Goal: Find specific page/section: Find specific page/section

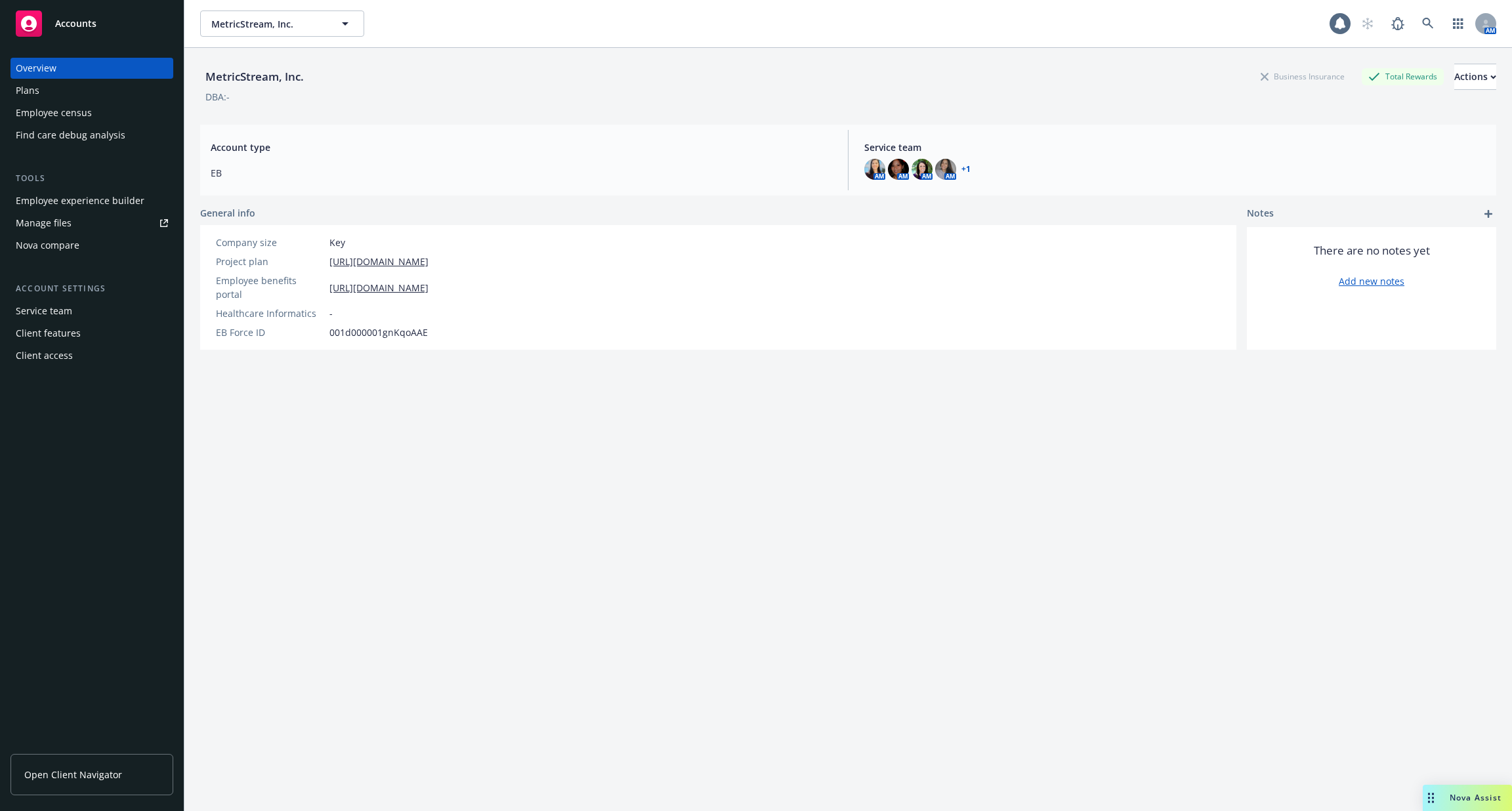
click at [73, 201] on div "Employee experience builder" at bounding box center [80, 201] width 129 height 21
click at [1442, 24] on div "AM" at bounding box center [1425, 23] width 141 height 26
click at [1424, 23] on icon at bounding box center [1428, 23] width 12 height 12
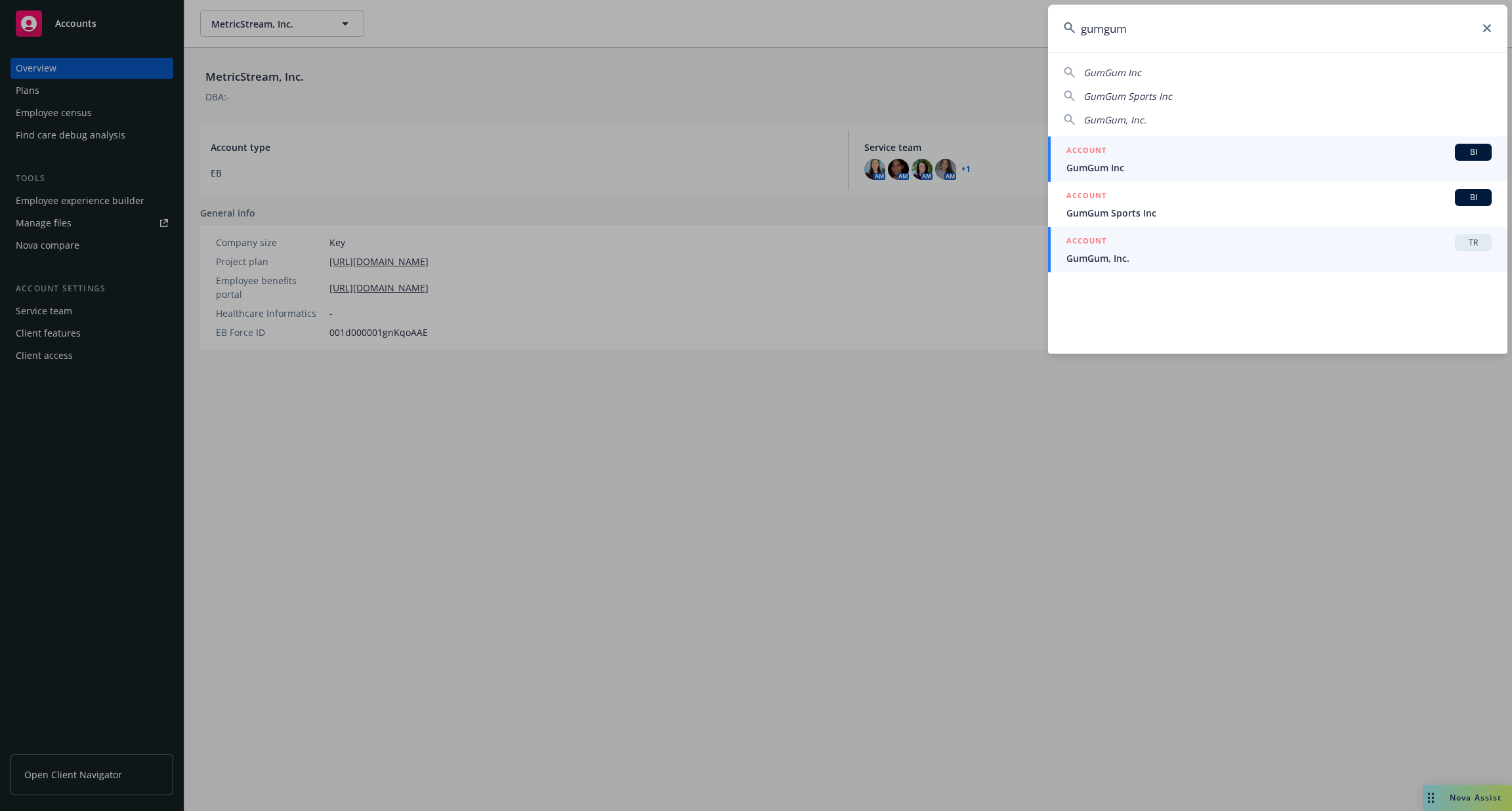
type input "gumgum"
click at [1214, 259] on span "GumGum, Inc." at bounding box center [1279, 257] width 425 height 13
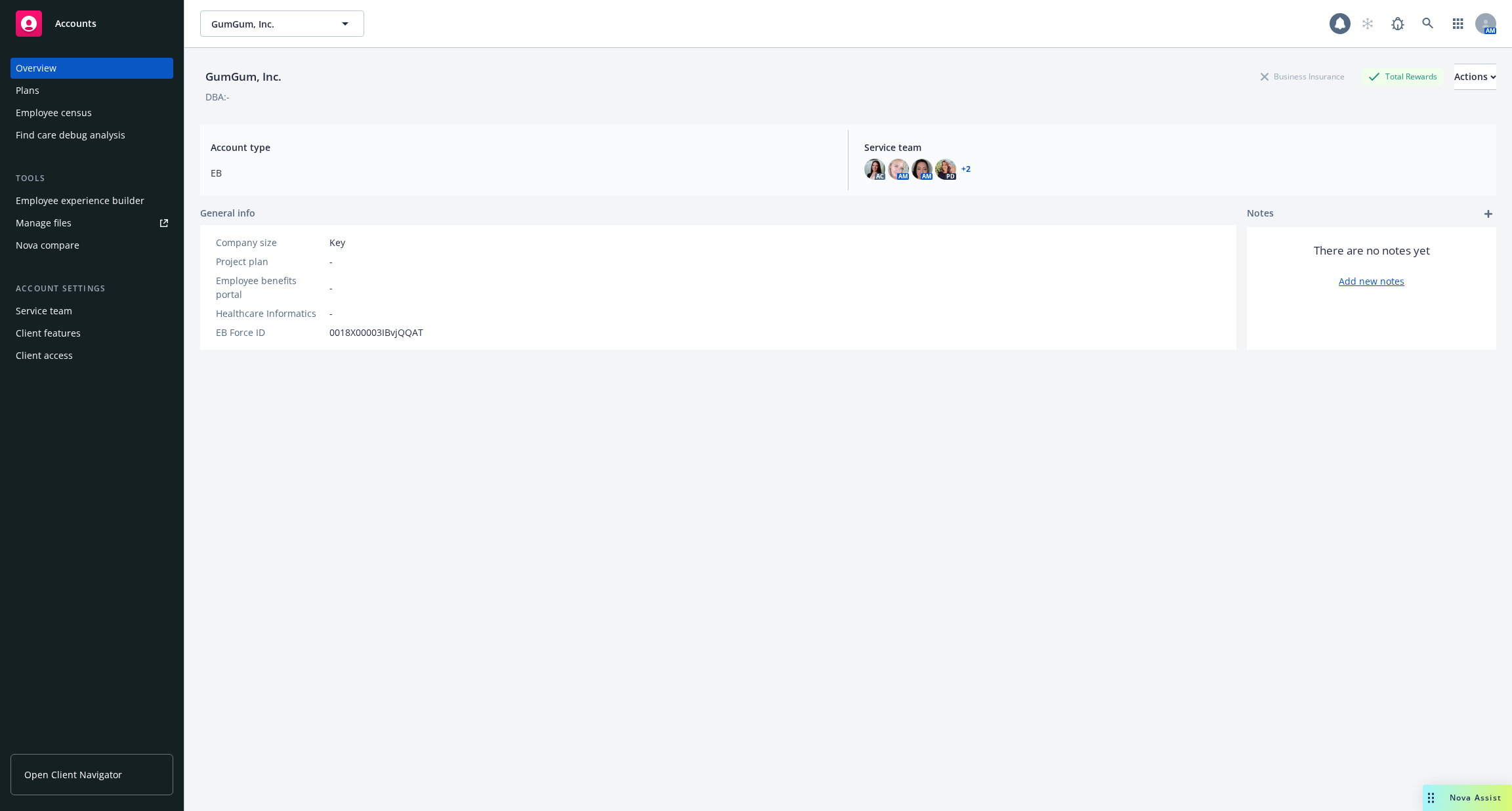
click at [115, 201] on div "Employee experience builder" at bounding box center [80, 201] width 129 height 21
click at [1431, 32] on link at bounding box center [1427, 23] width 26 height 26
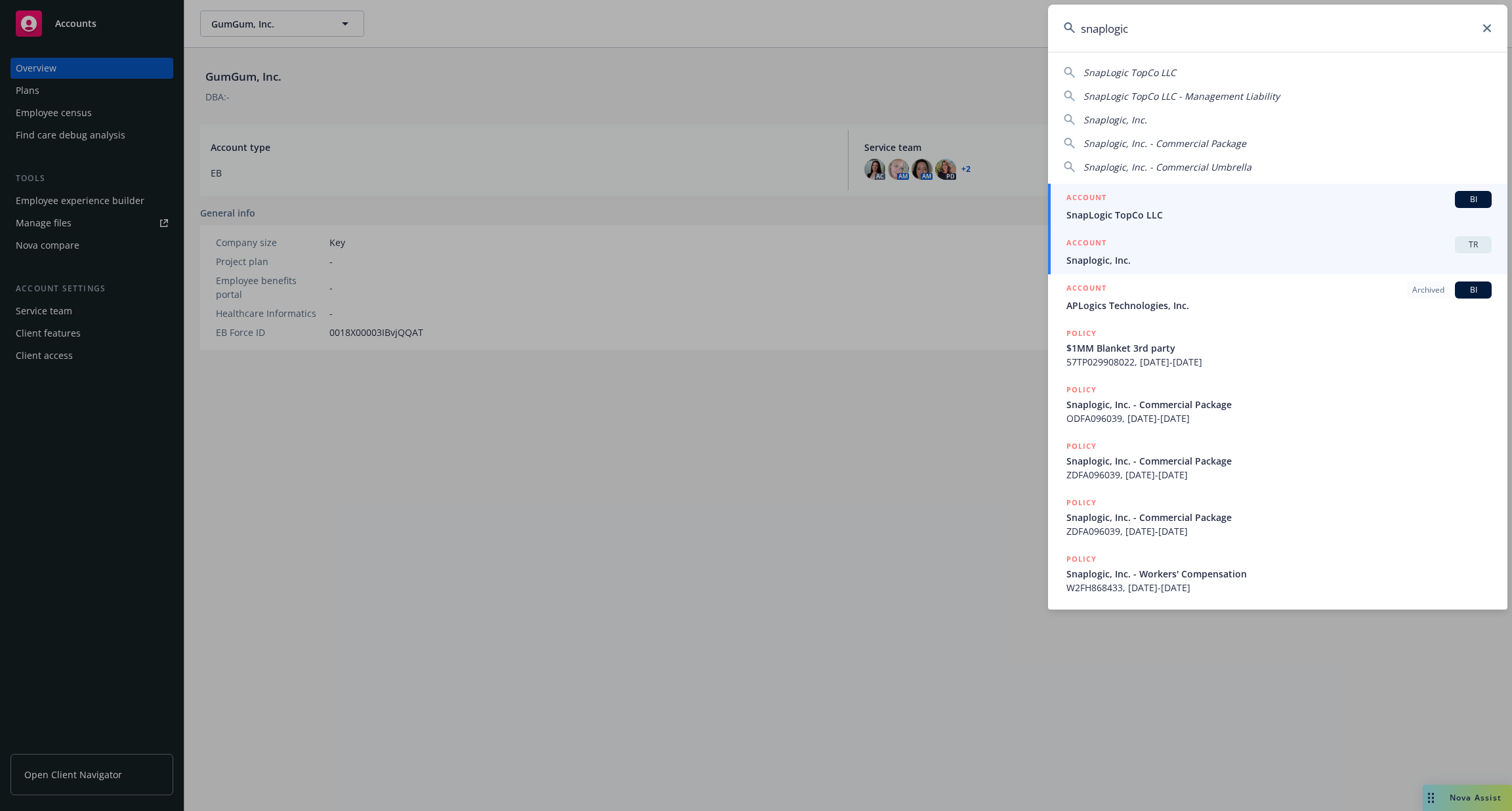
type input "snaplogic"
click at [1275, 261] on span "Snaplogic, Inc." at bounding box center [1279, 259] width 425 height 13
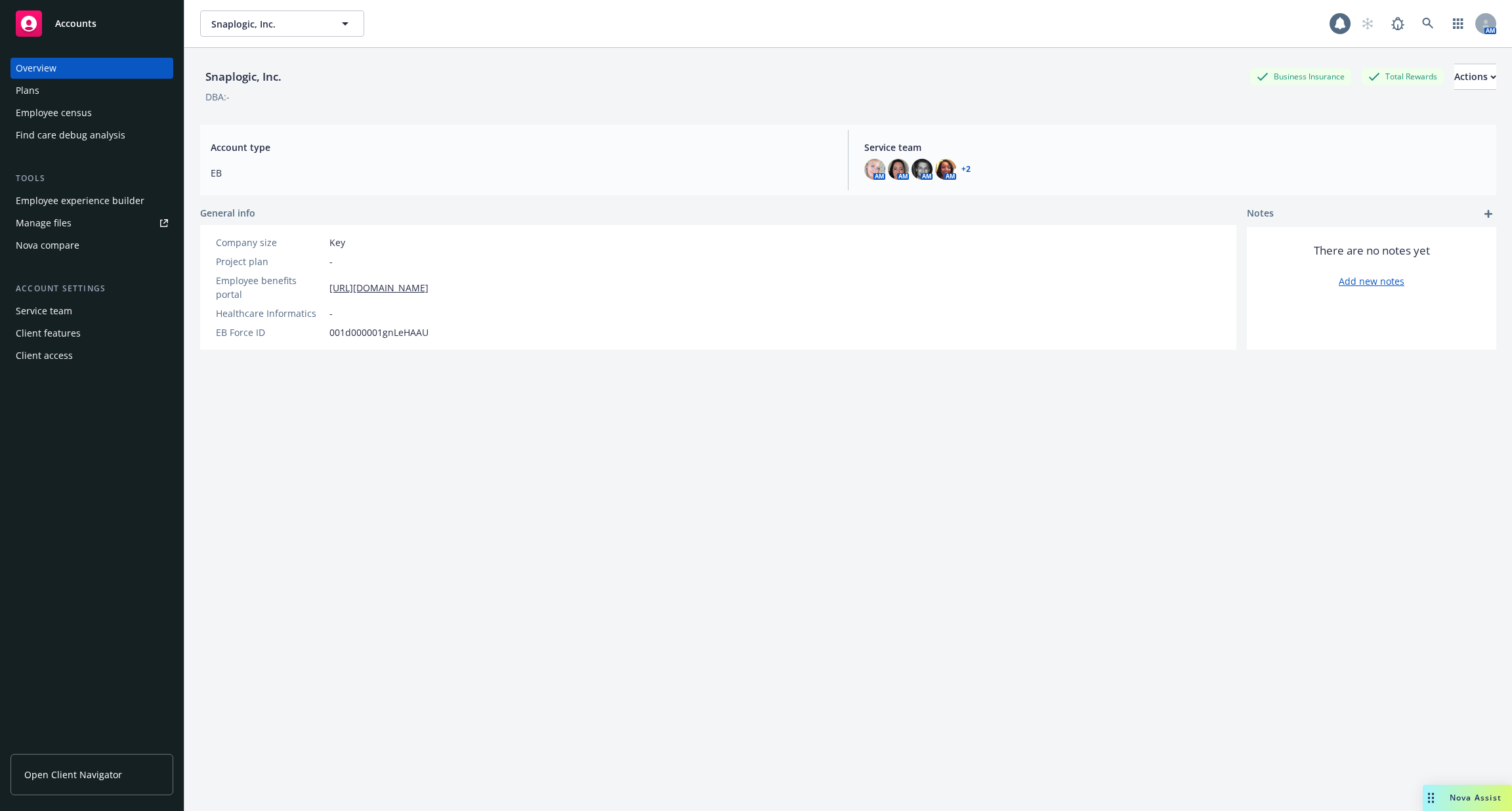
click at [121, 201] on div "Employee experience builder" at bounding box center [80, 201] width 129 height 21
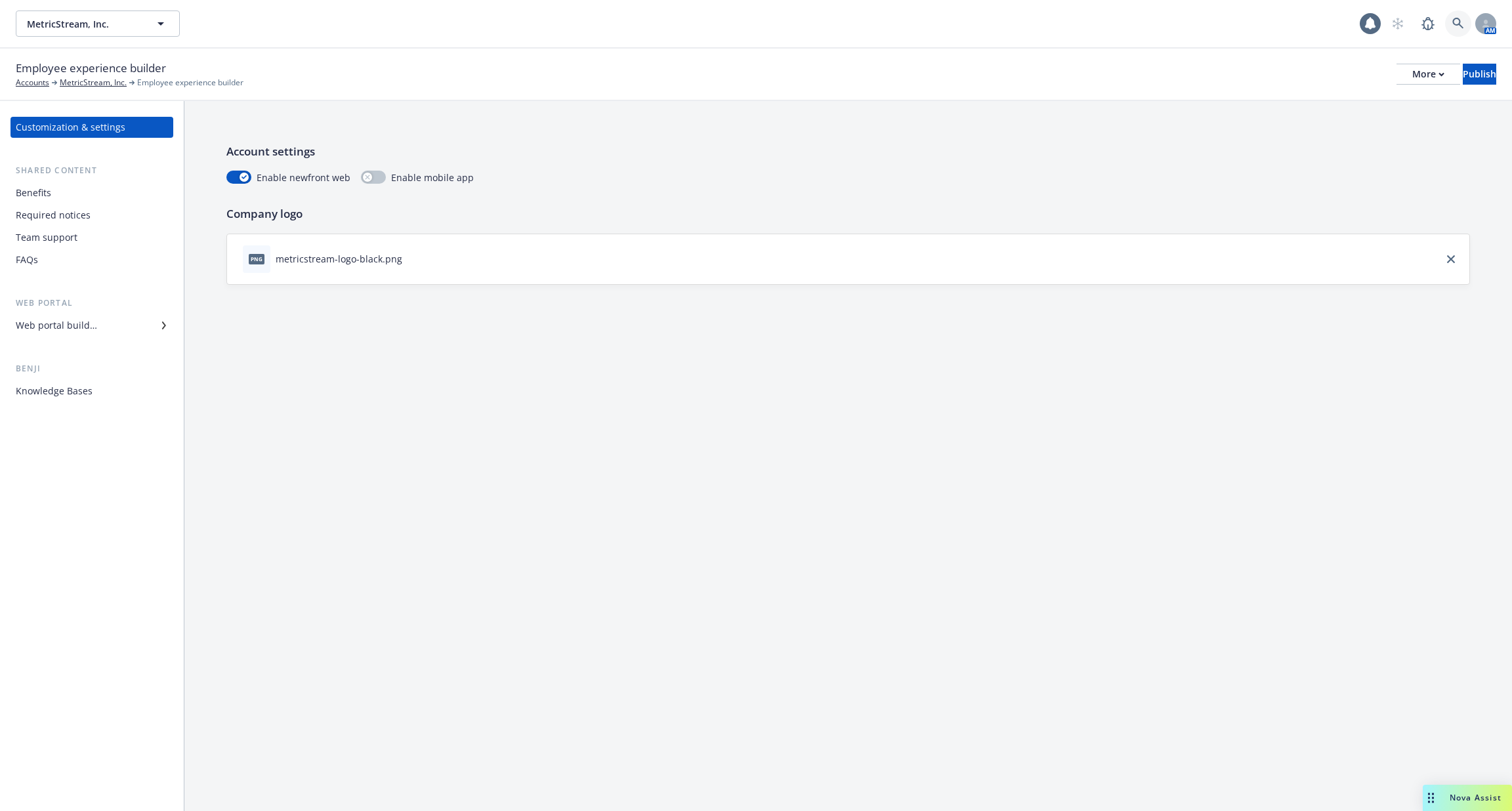
click at [1459, 14] on link at bounding box center [1458, 23] width 26 height 26
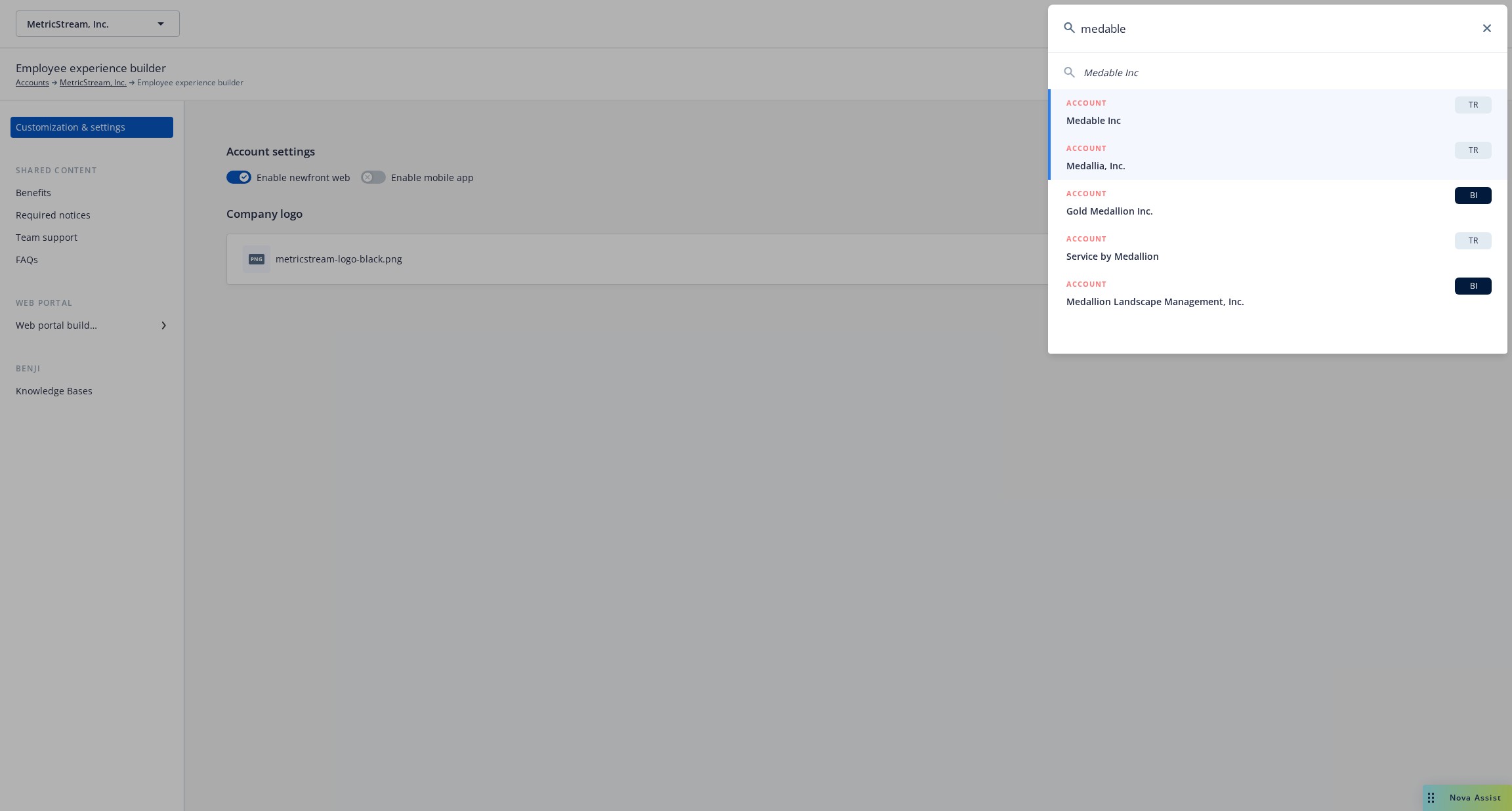
type input "medable"
click at [1144, 116] on span "Medable Inc" at bounding box center [1279, 120] width 425 height 13
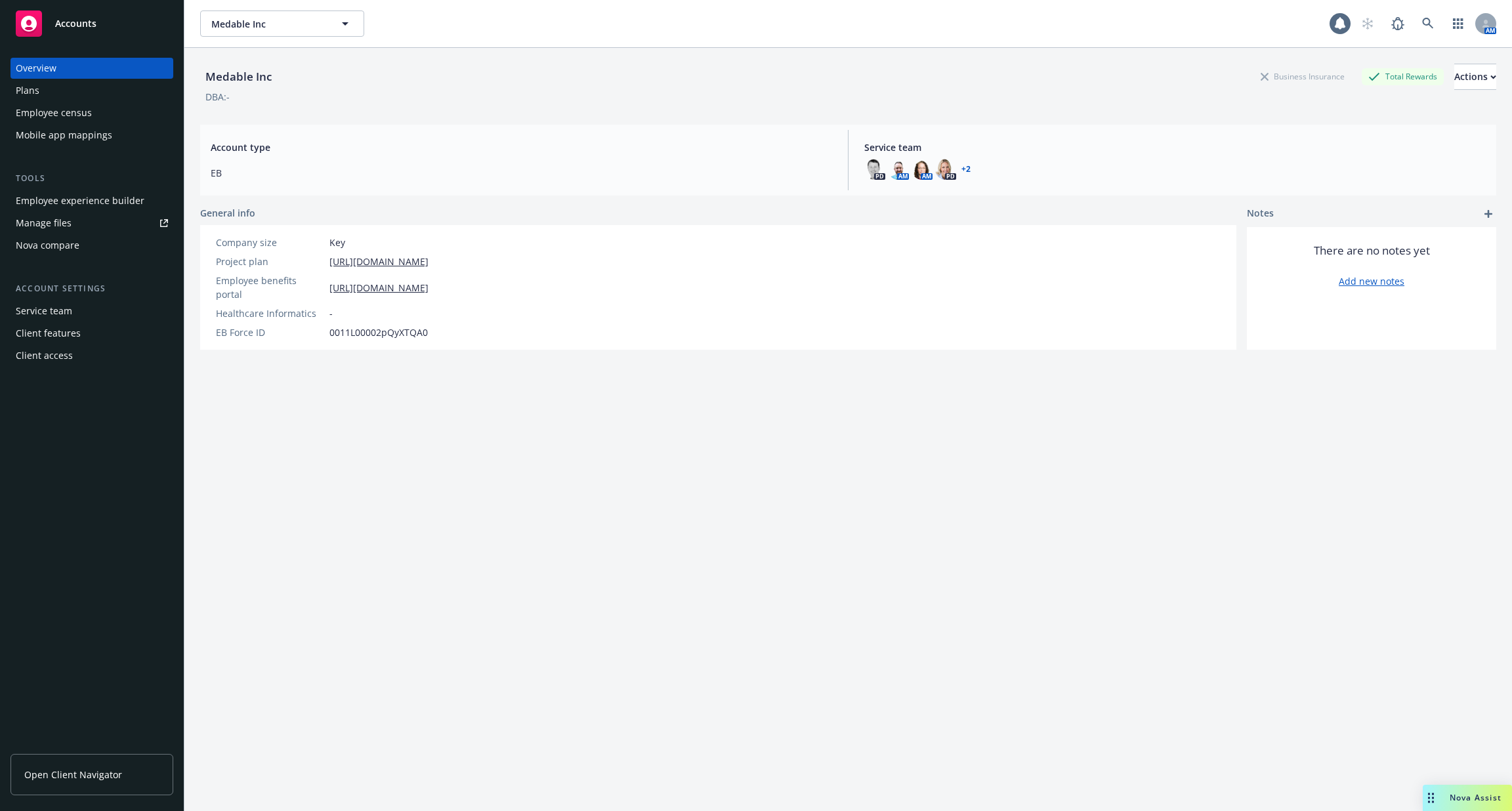
click at [76, 113] on div "Employee census" at bounding box center [54, 113] width 76 height 21
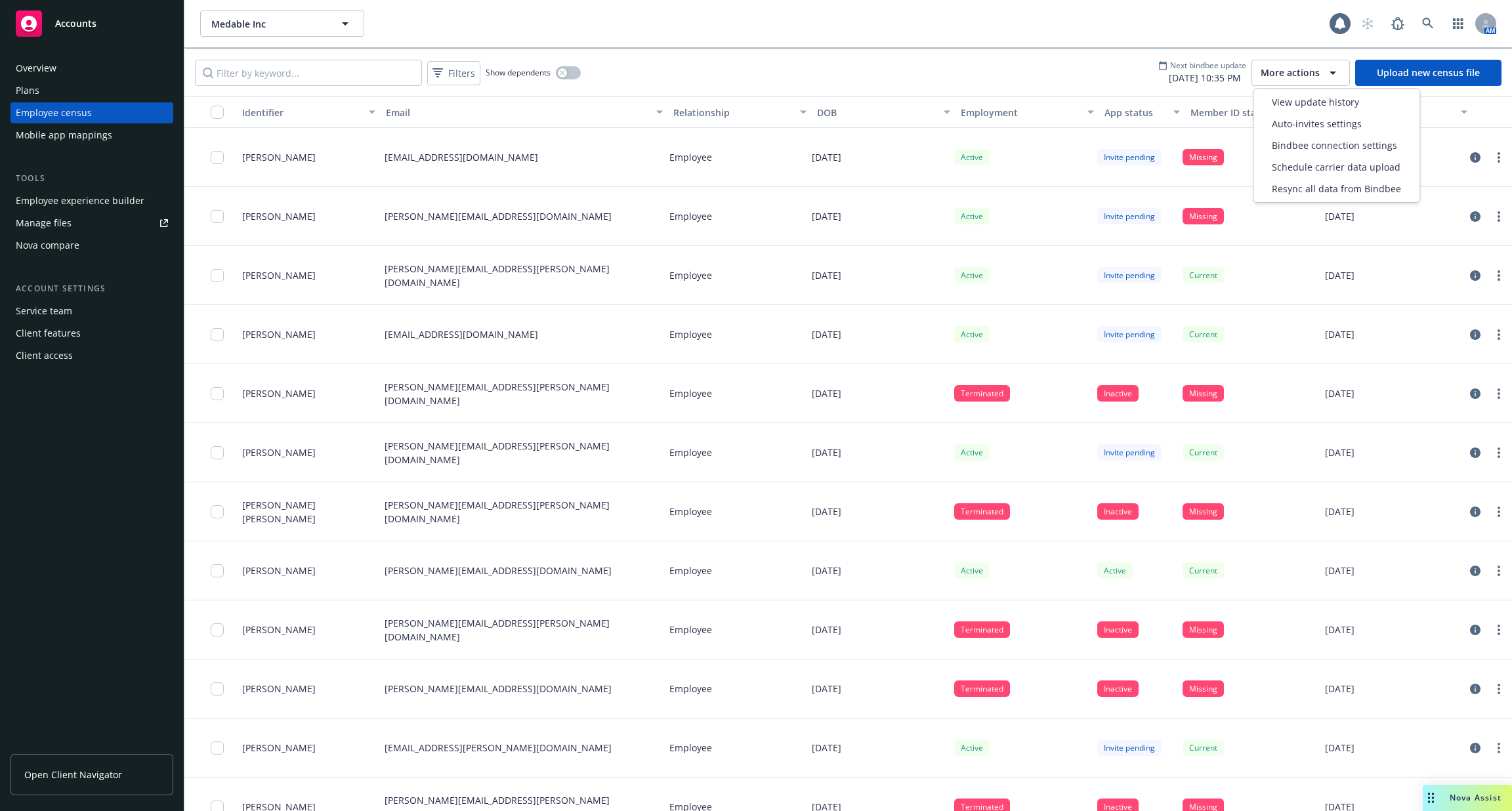
click at [1303, 64] on button "More actions" at bounding box center [1300, 72] width 98 height 26
click at [1306, 126] on span "Auto-invites settings" at bounding box center [1316, 123] width 90 height 13
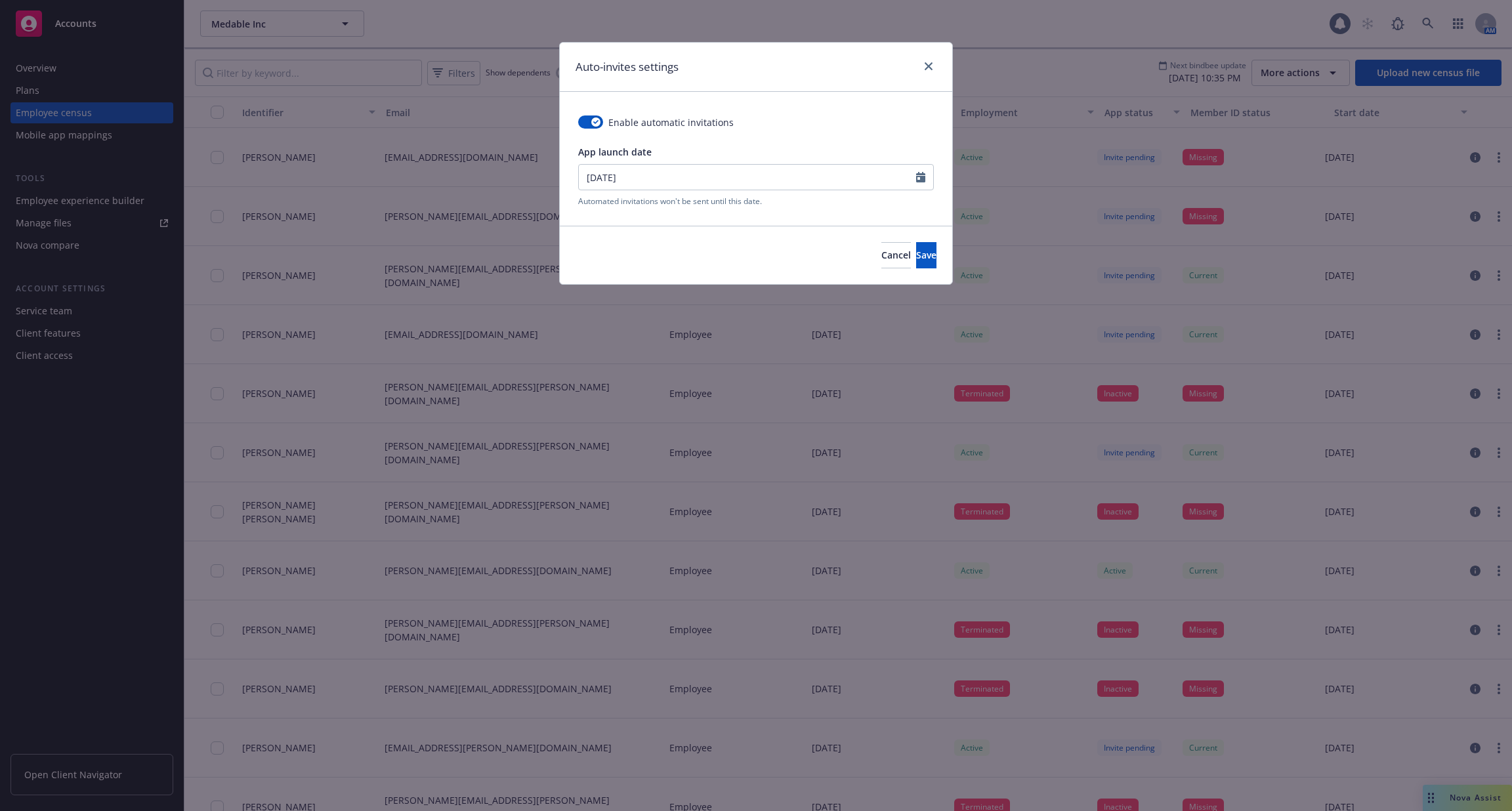
click at [1069, 24] on div "Auto-invites settings Enable automatic invitations App launch date [DATE] Autom…" at bounding box center [756, 405] width 1512 height 811
click at [925, 68] on icon "close" at bounding box center [928, 66] width 8 height 8
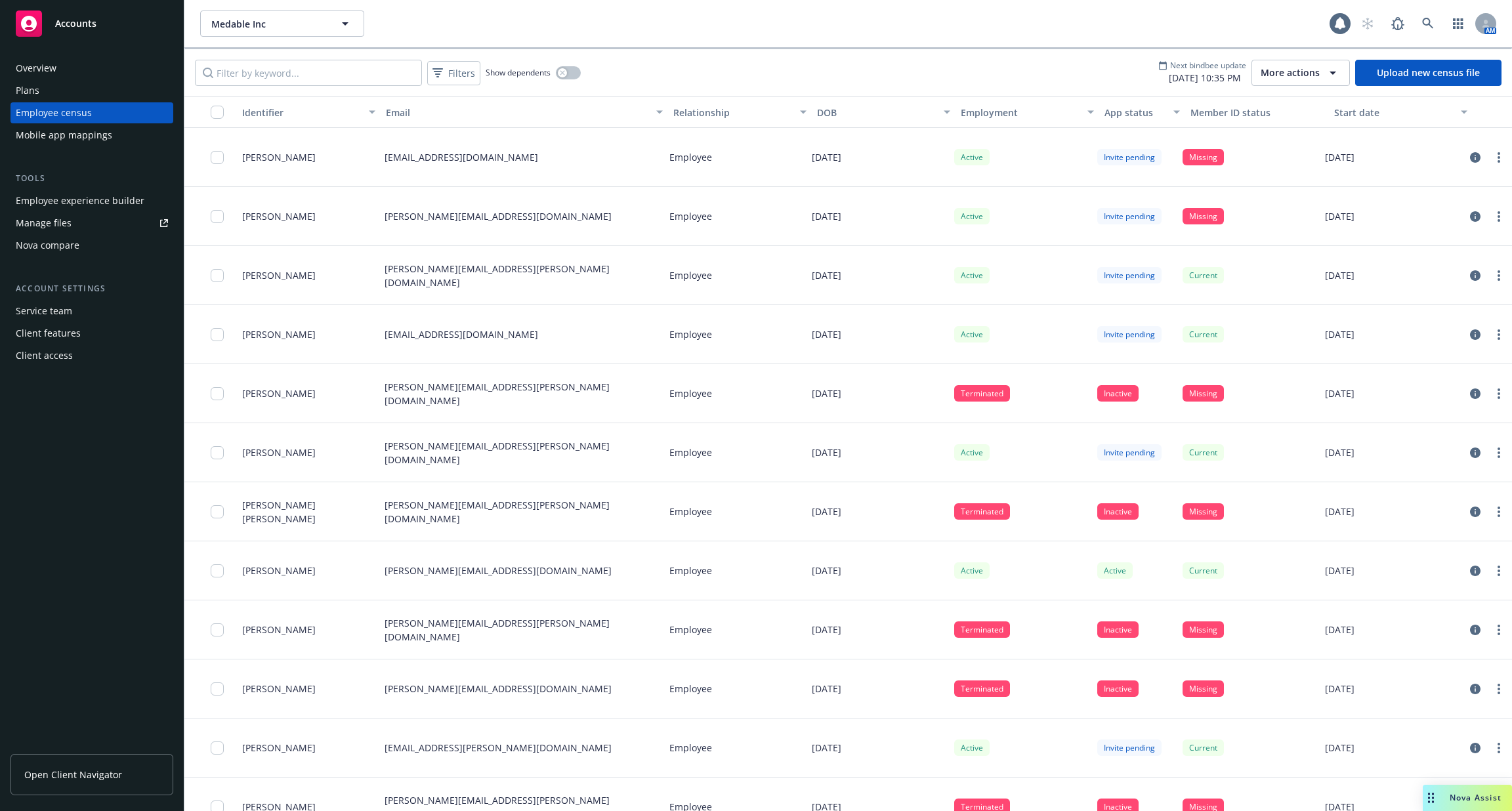
click at [1289, 86] on div "Filters Show dependents Next bindbee update [DATE] 10:35 PM More actions Upload…" at bounding box center [848, 73] width 1327 height 47
click at [1296, 66] on span "More actions" at bounding box center [1290, 73] width 59 height 13
click at [1302, 123] on span "Auto-invites settings" at bounding box center [1316, 123] width 90 height 13
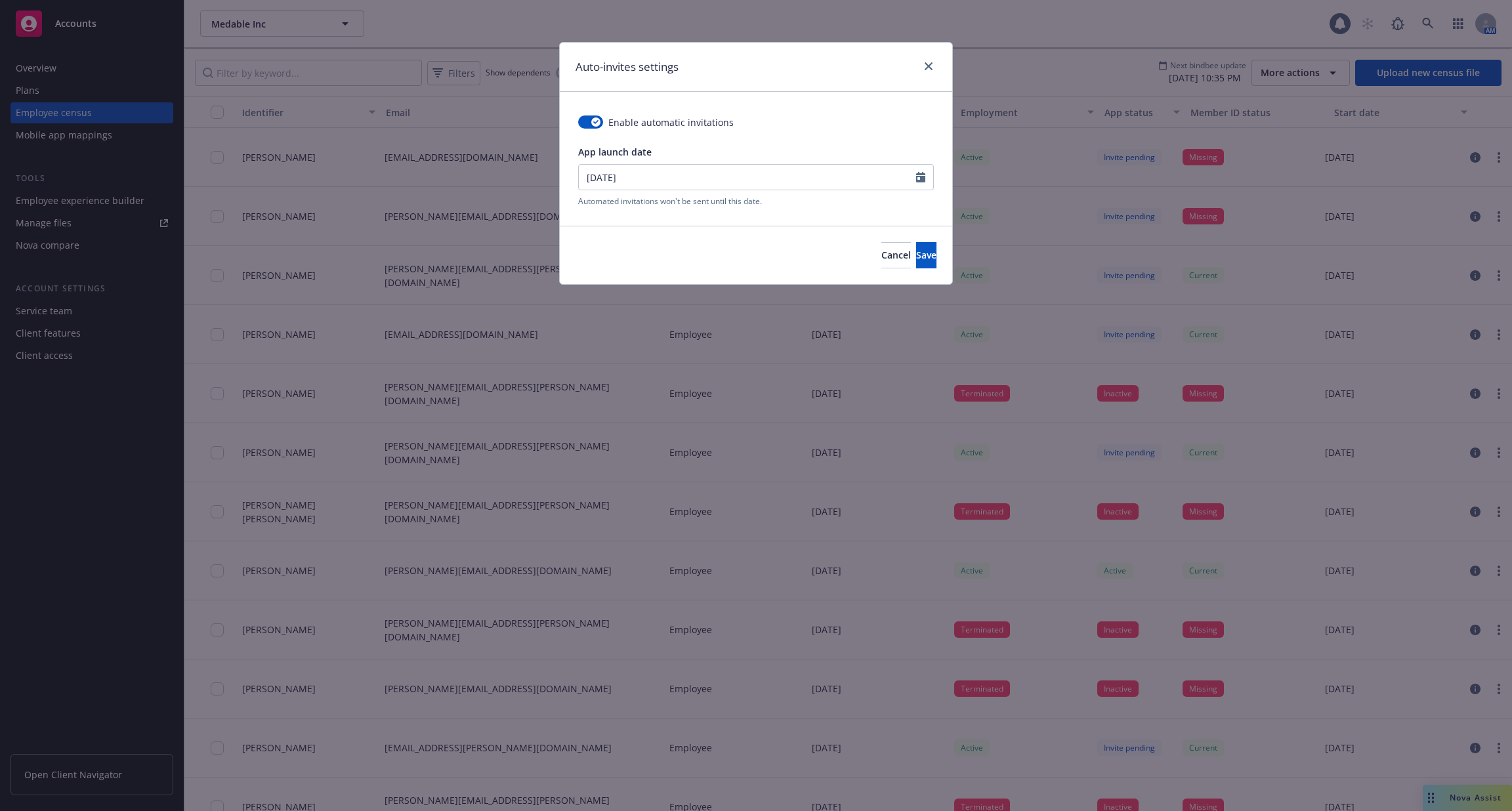
click at [930, 74] on div at bounding box center [926, 67] width 21 height 17
click at [925, 63] on icon "close" at bounding box center [928, 66] width 8 height 8
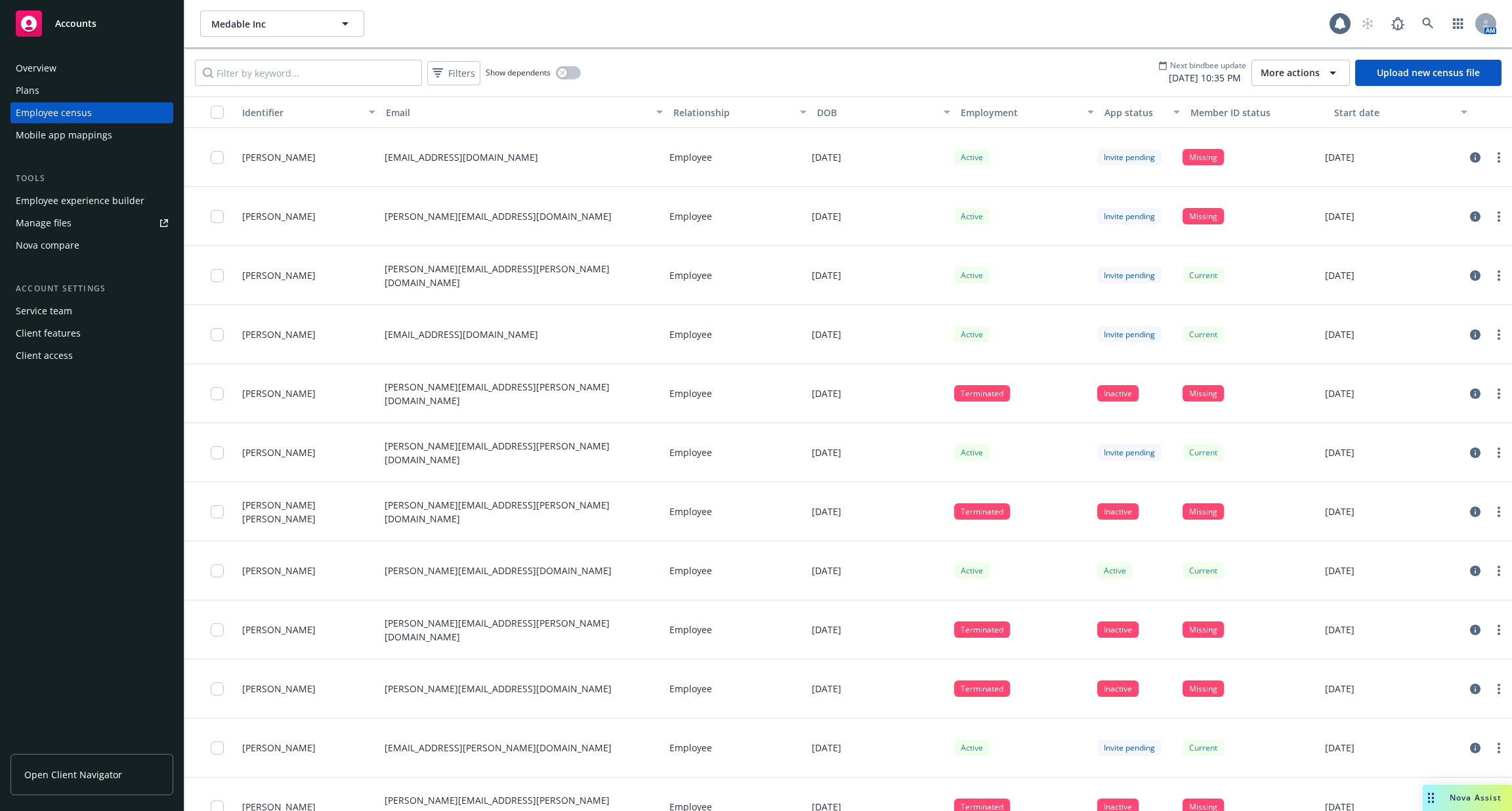
click at [882, 132] on div "[DATE]" at bounding box center [877, 158] width 142 height 59
click at [1468, 337] on link "circleInformation" at bounding box center [1475, 334] width 16 height 16
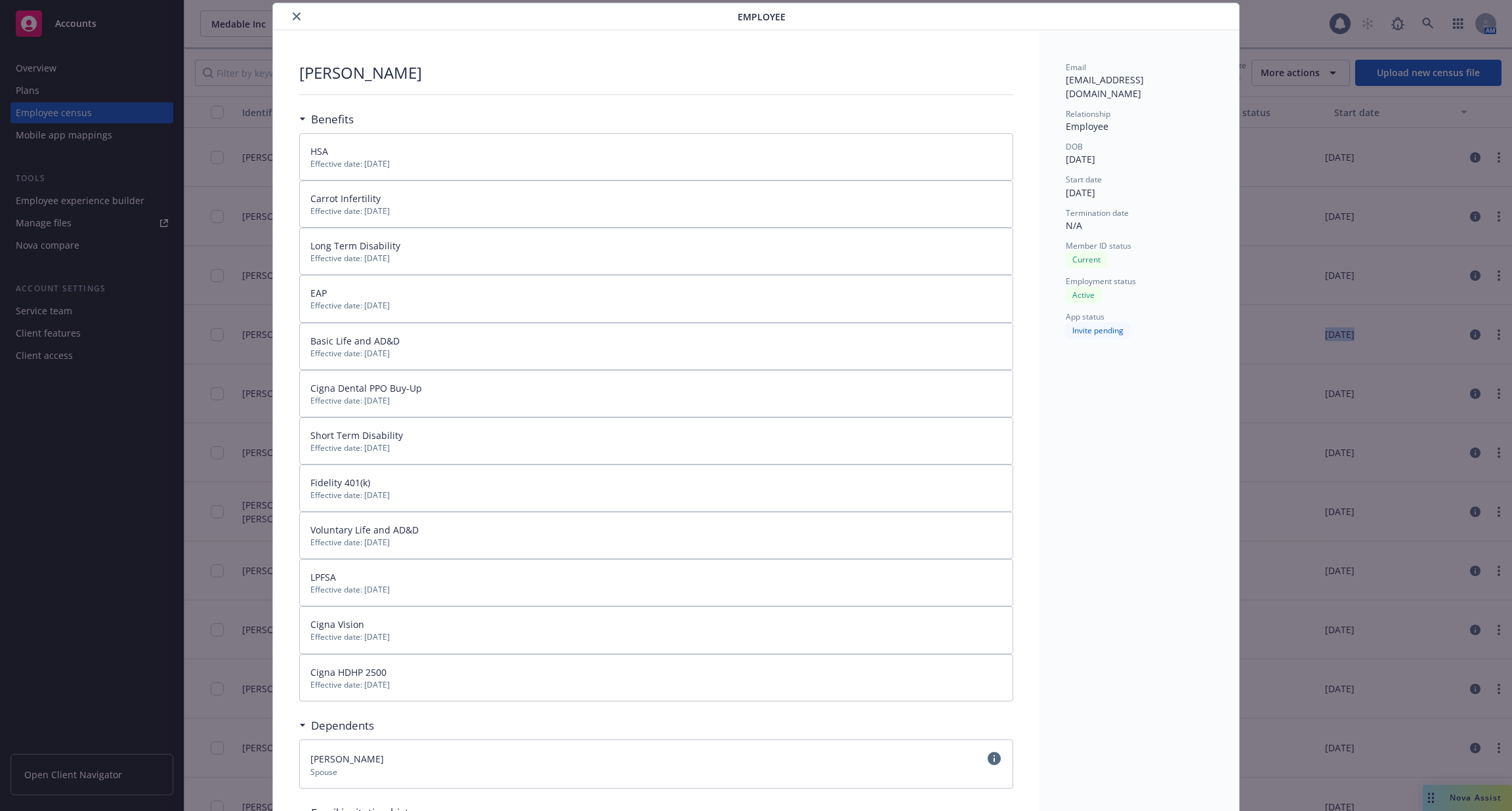
scroll to position [249, 0]
